Goal: Task Accomplishment & Management: Manage account settings

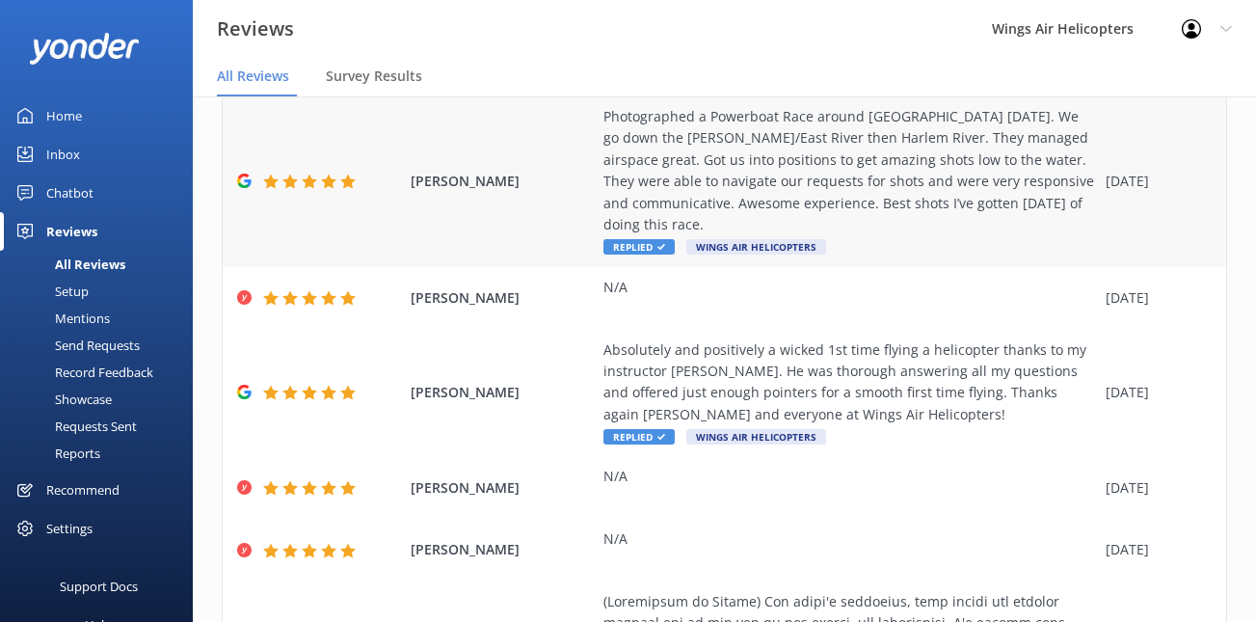
scroll to position [135, 0]
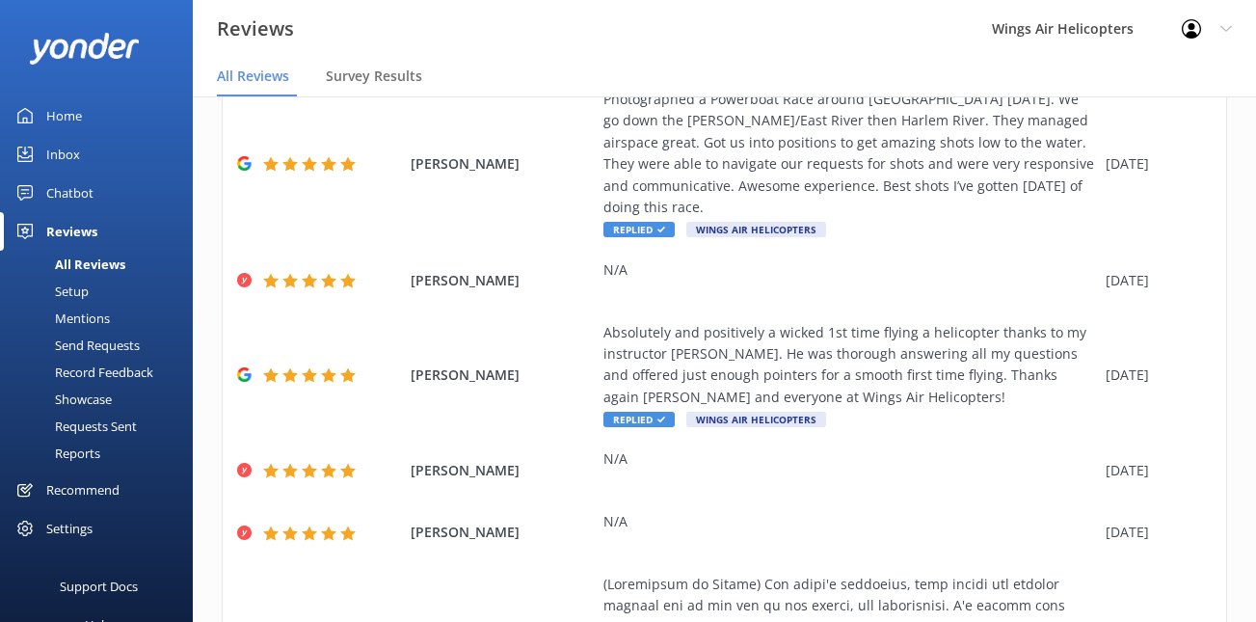
click at [114, 418] on div "Requests Sent" at bounding box center [74, 425] width 125 height 27
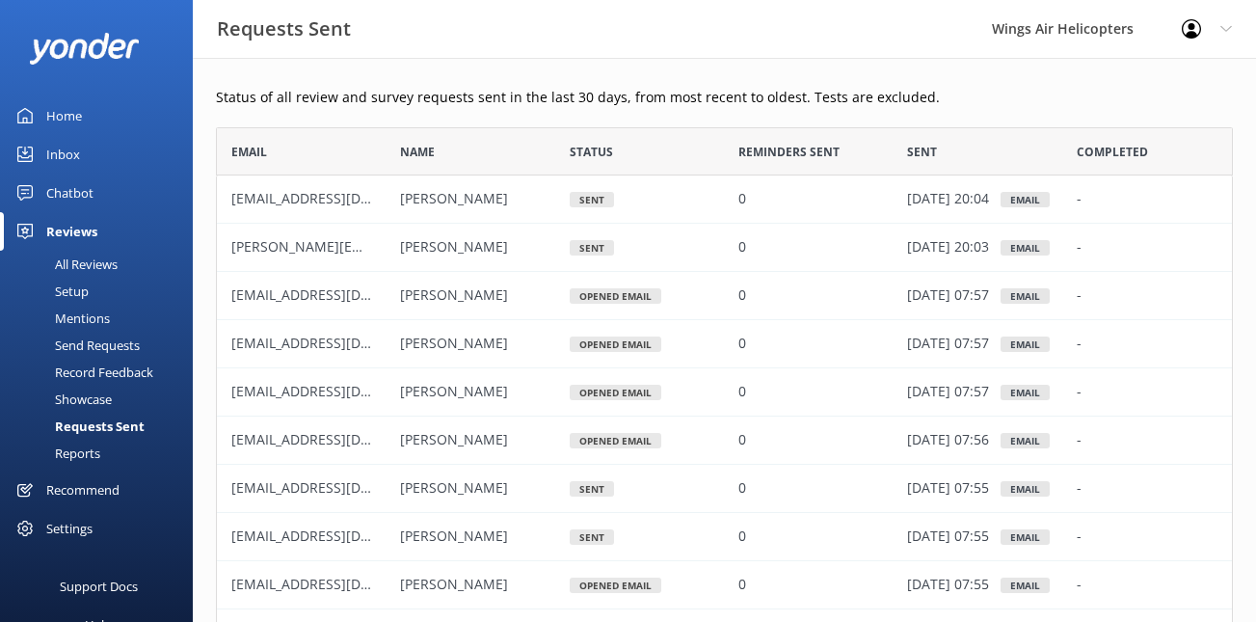
click at [101, 116] on link "Home" at bounding box center [96, 115] width 193 height 39
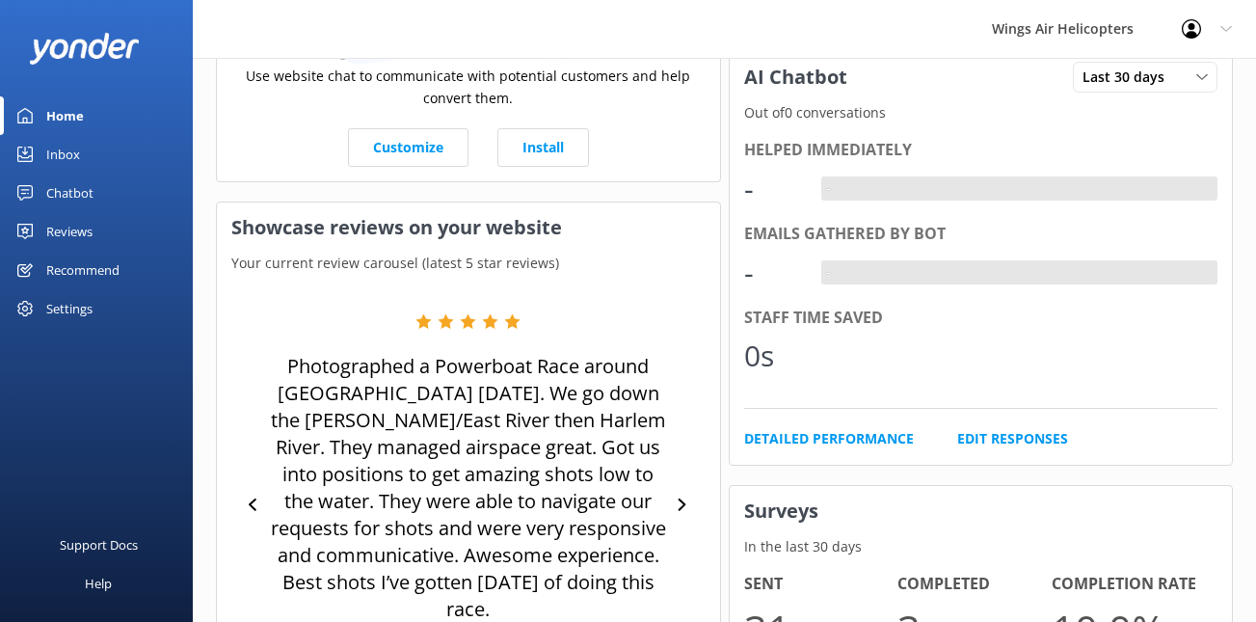
scroll to position [692, 0]
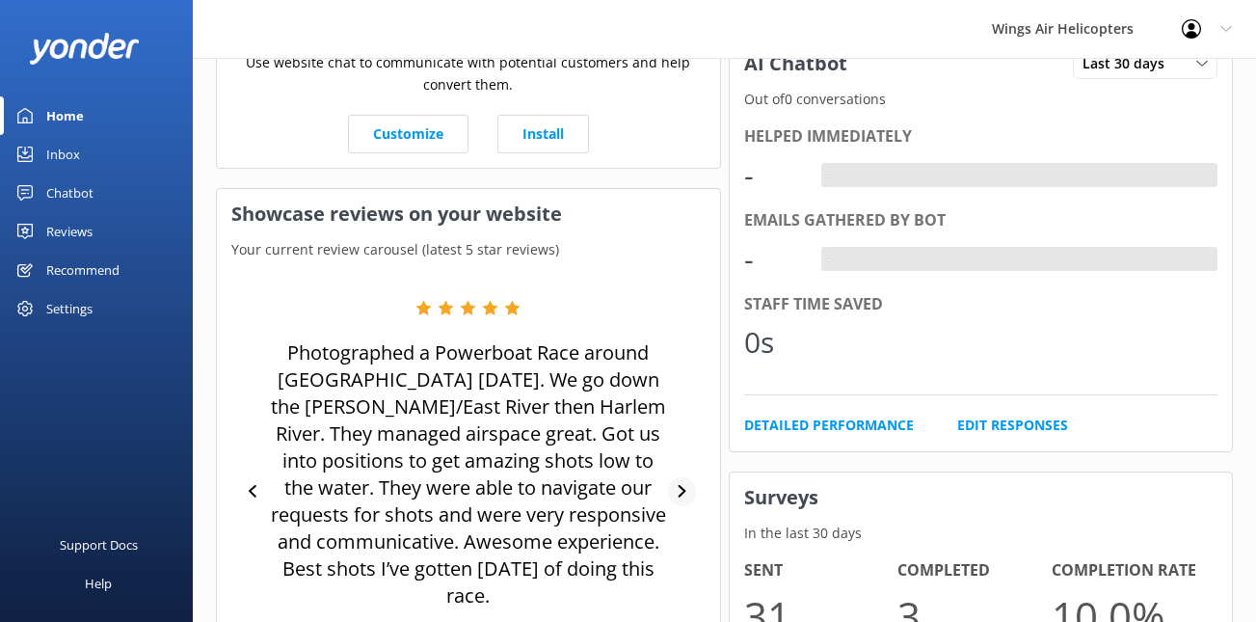
click at [688, 477] on div at bounding box center [682, 491] width 28 height 29
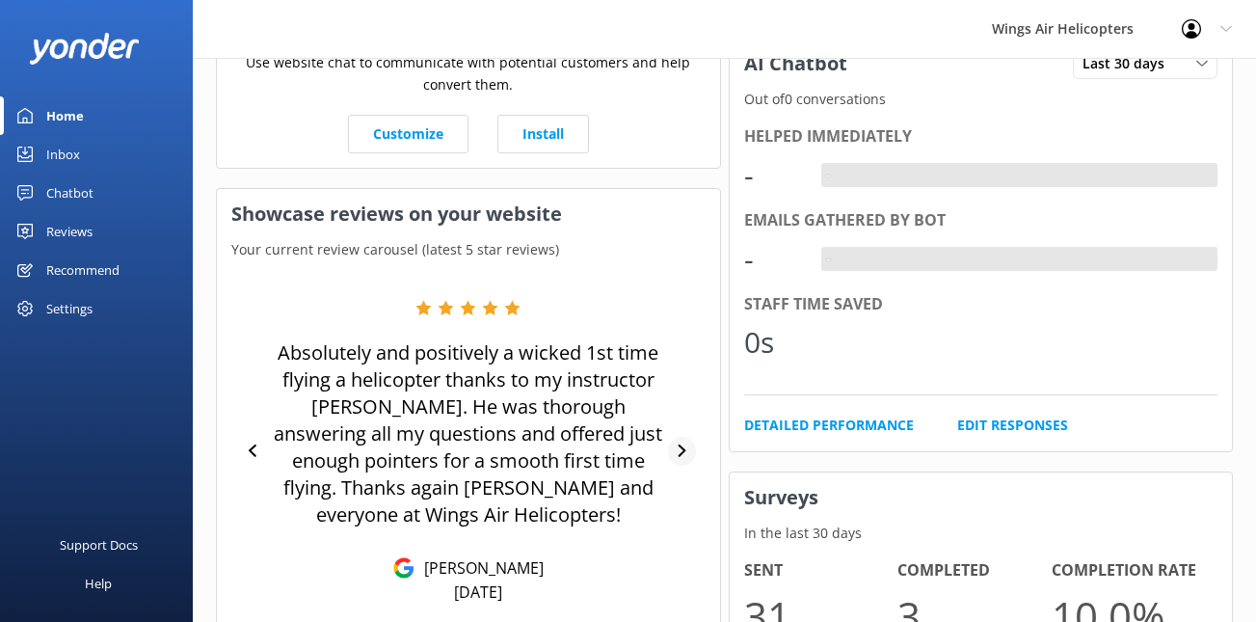
click at [682, 455] on icon at bounding box center [682, 450] width 13 height 13
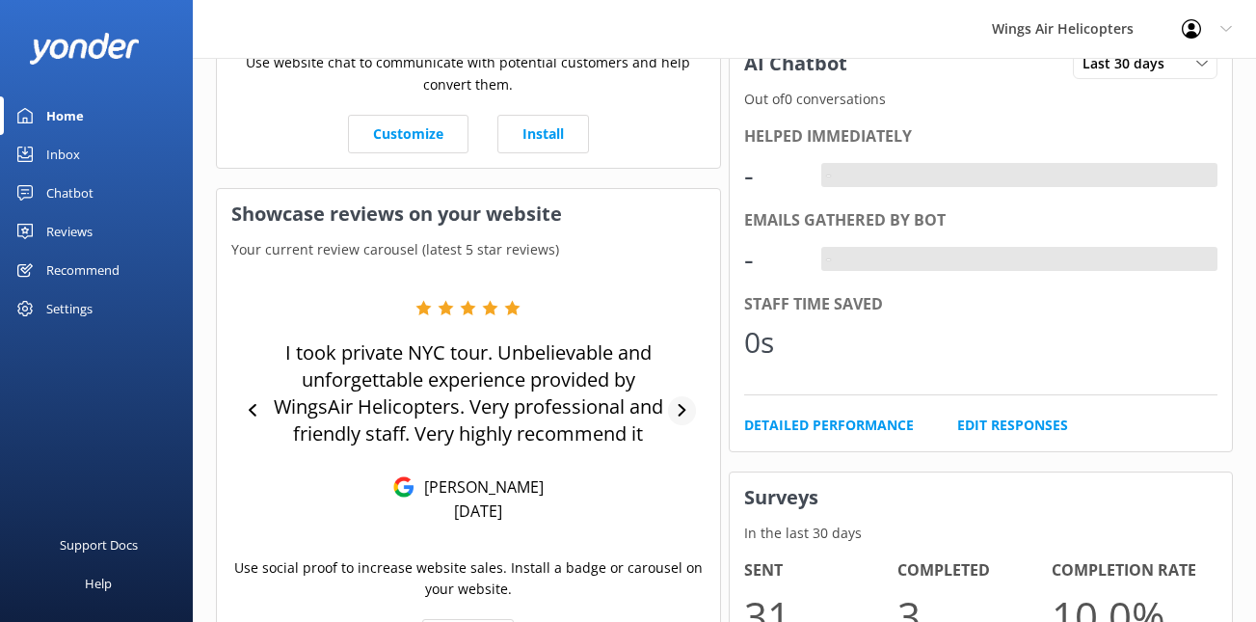
click at [682, 455] on div "I took private NYC tour. Unbelievable and unforgettable experience provided by …" at bounding box center [468, 411] width 474 height 222
click at [681, 415] on icon at bounding box center [682, 410] width 13 height 13
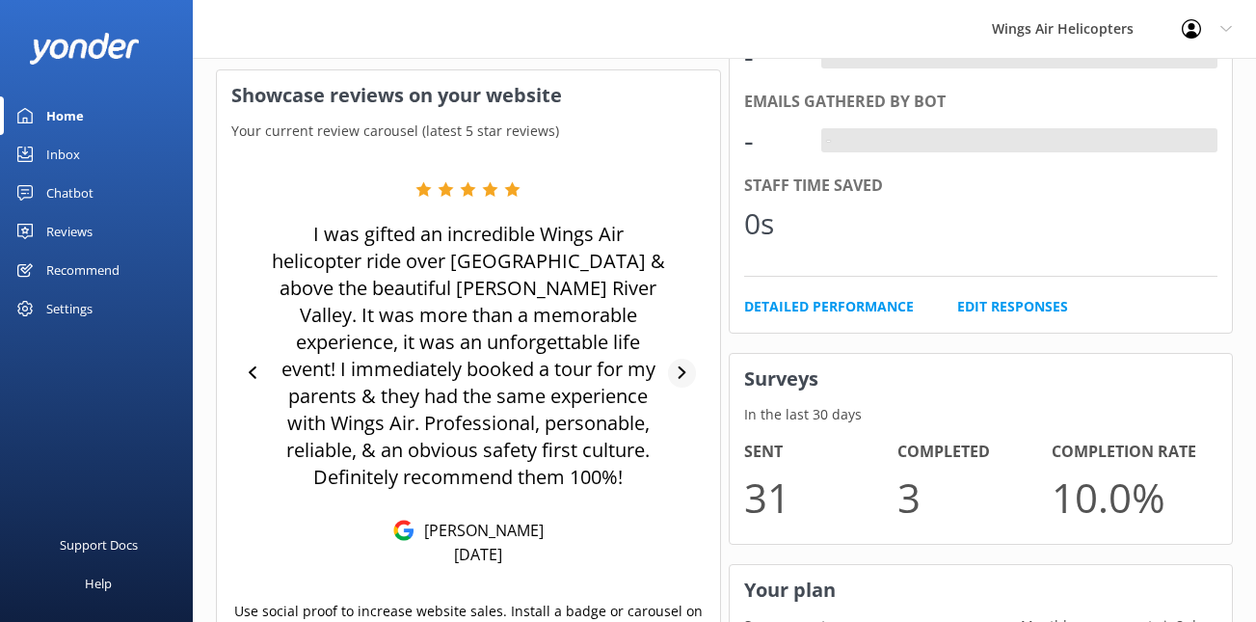
scroll to position [847, 0]
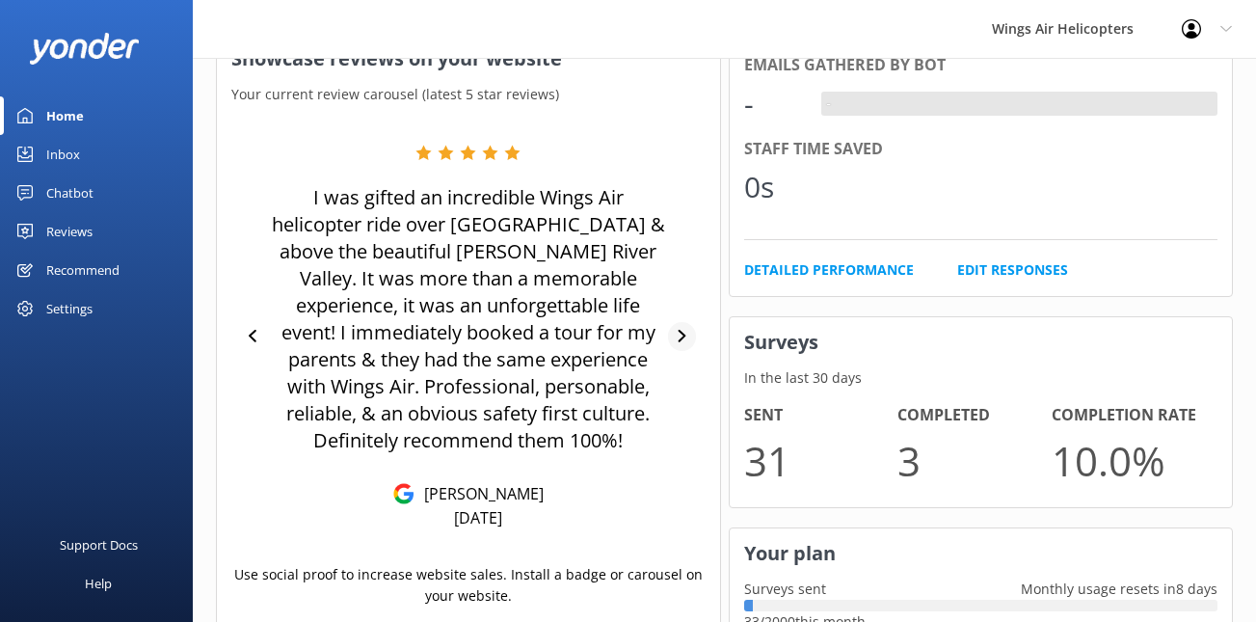
click at [678, 333] on icon at bounding box center [682, 336] width 13 height 13
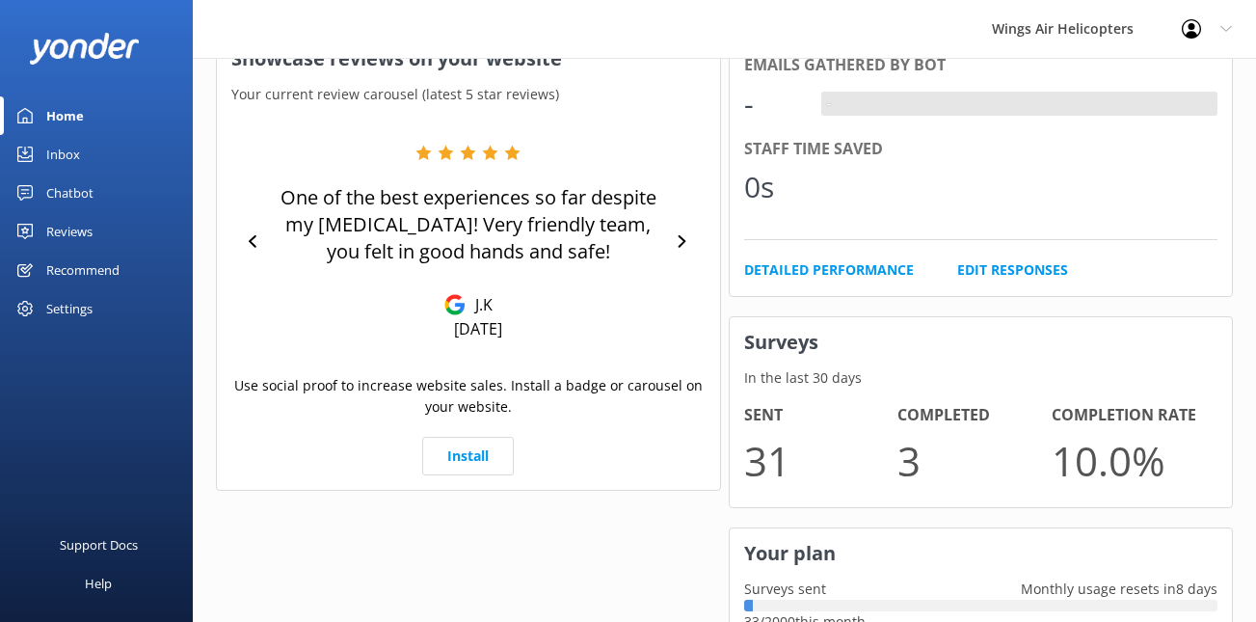
scroll to position [823, 0]
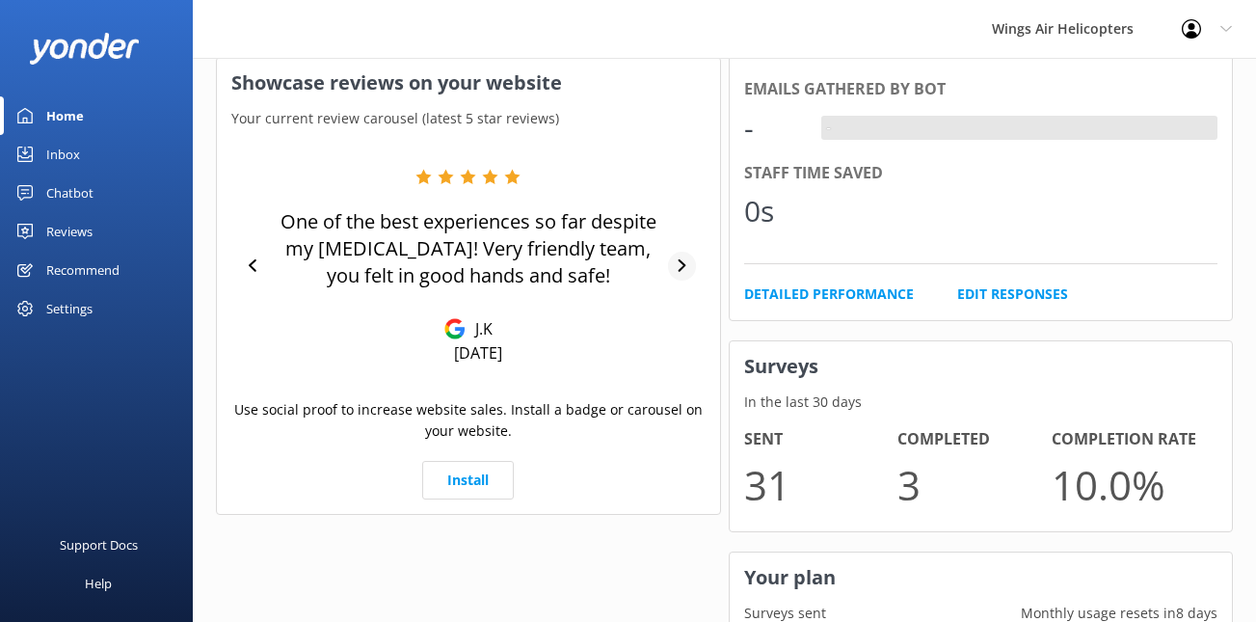
click at [684, 267] on icon at bounding box center [682, 265] width 13 height 13
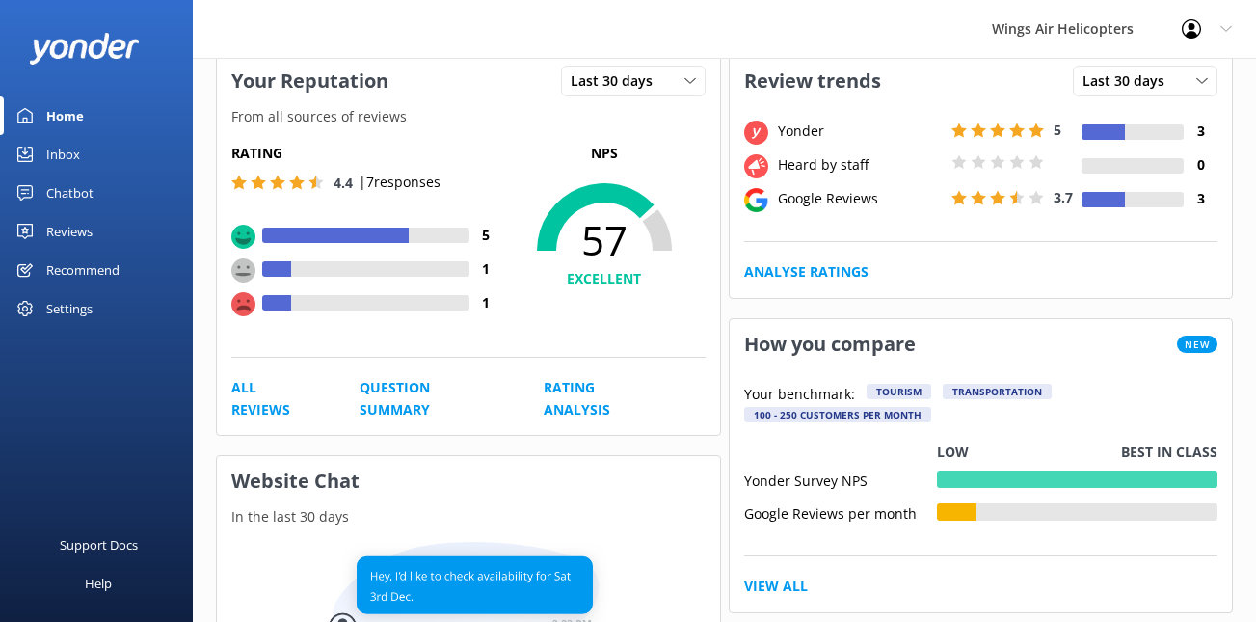
scroll to position [0, 0]
